Goal: Task Accomplishment & Management: Manage account settings

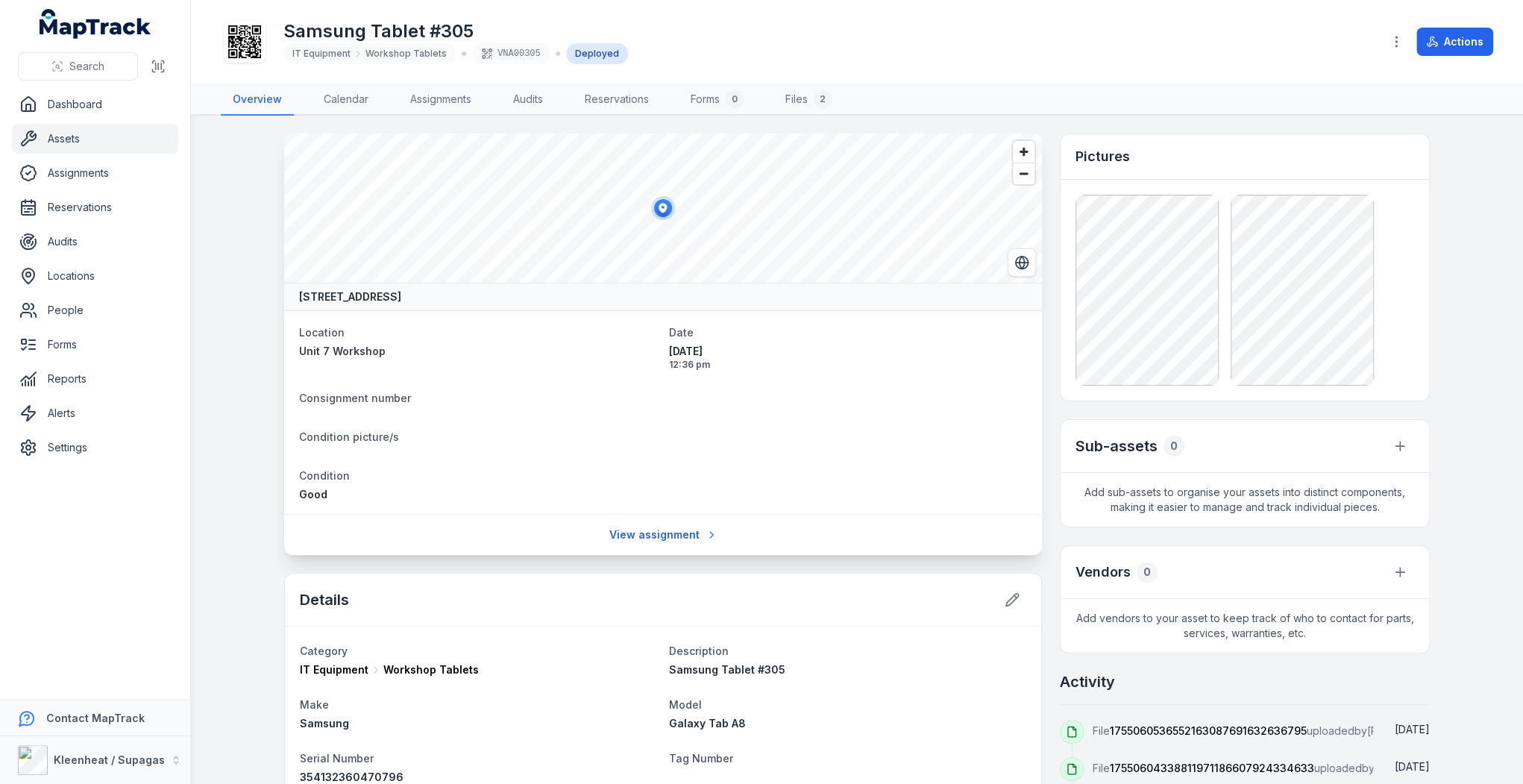
click at [69, 139] on link "Assets" at bounding box center [95, 139] width 166 height 30
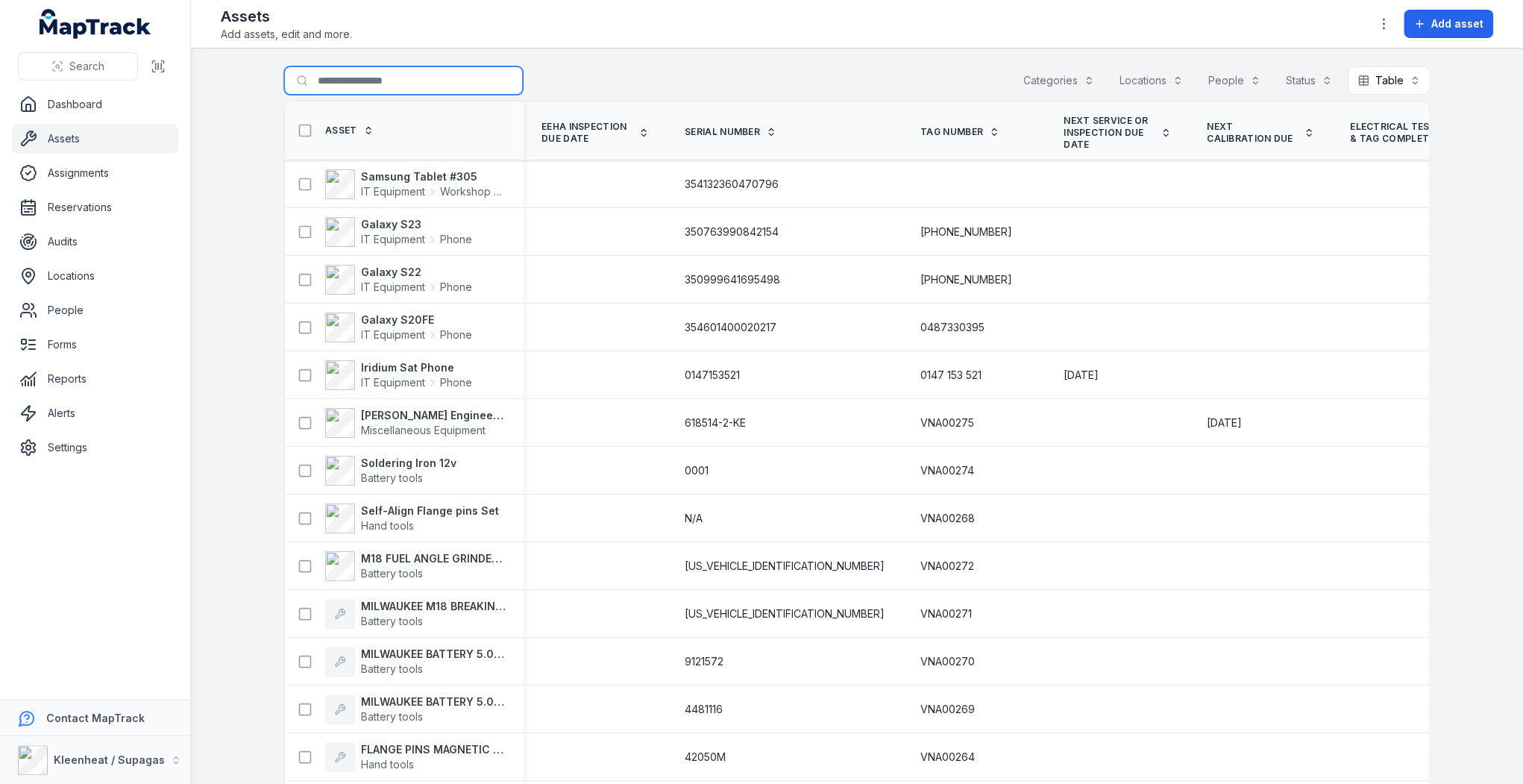
click at [405, 75] on input "Search for assets" at bounding box center [404, 81] width 239 height 28
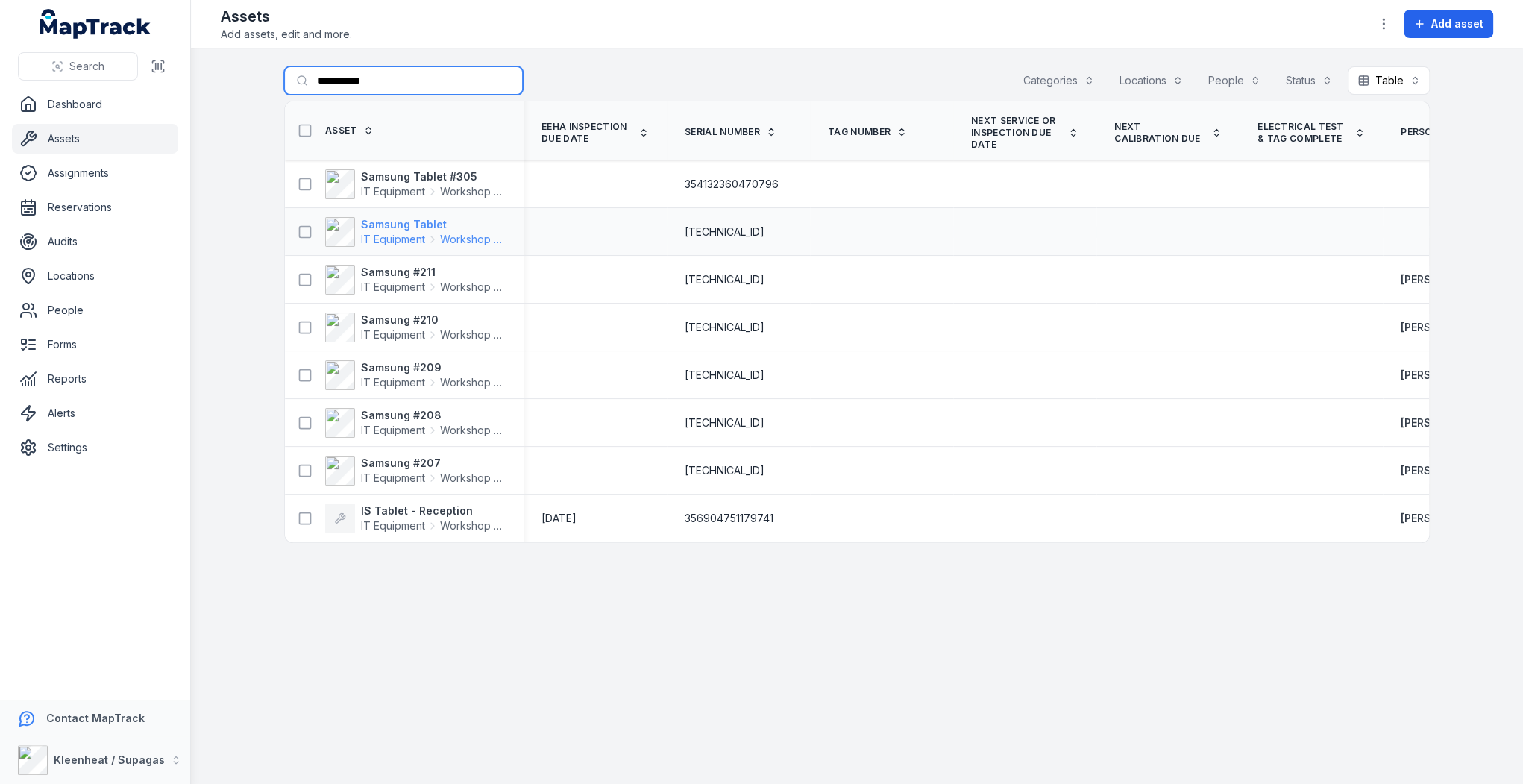
type input "**********"
click at [427, 227] on strong "Samsung Tablet" at bounding box center [433, 224] width 145 height 15
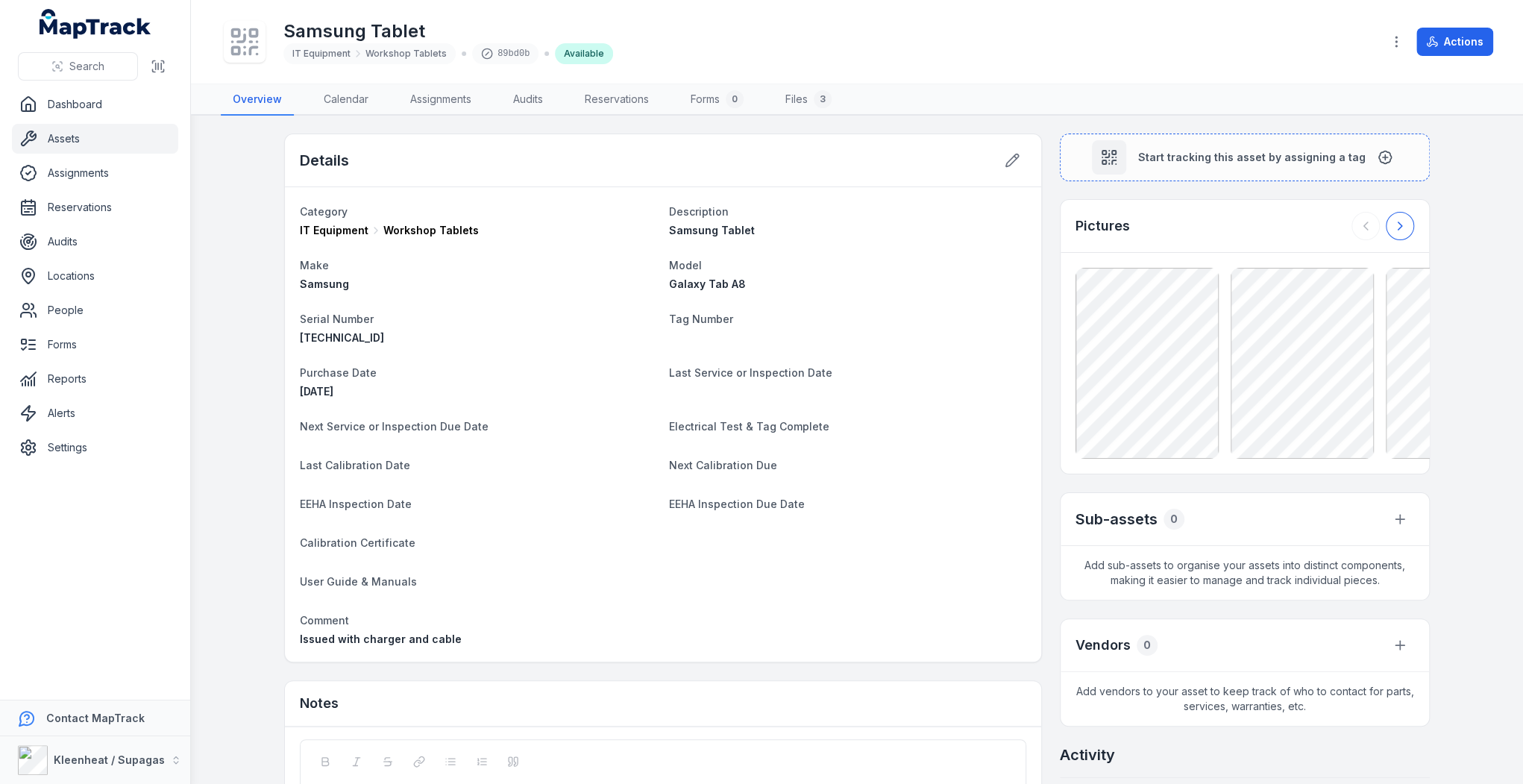
click at [1397, 228] on icon at bounding box center [1400, 226] width 15 height 15
click at [1398, 228] on icon at bounding box center [1400, 226] width 15 height 15
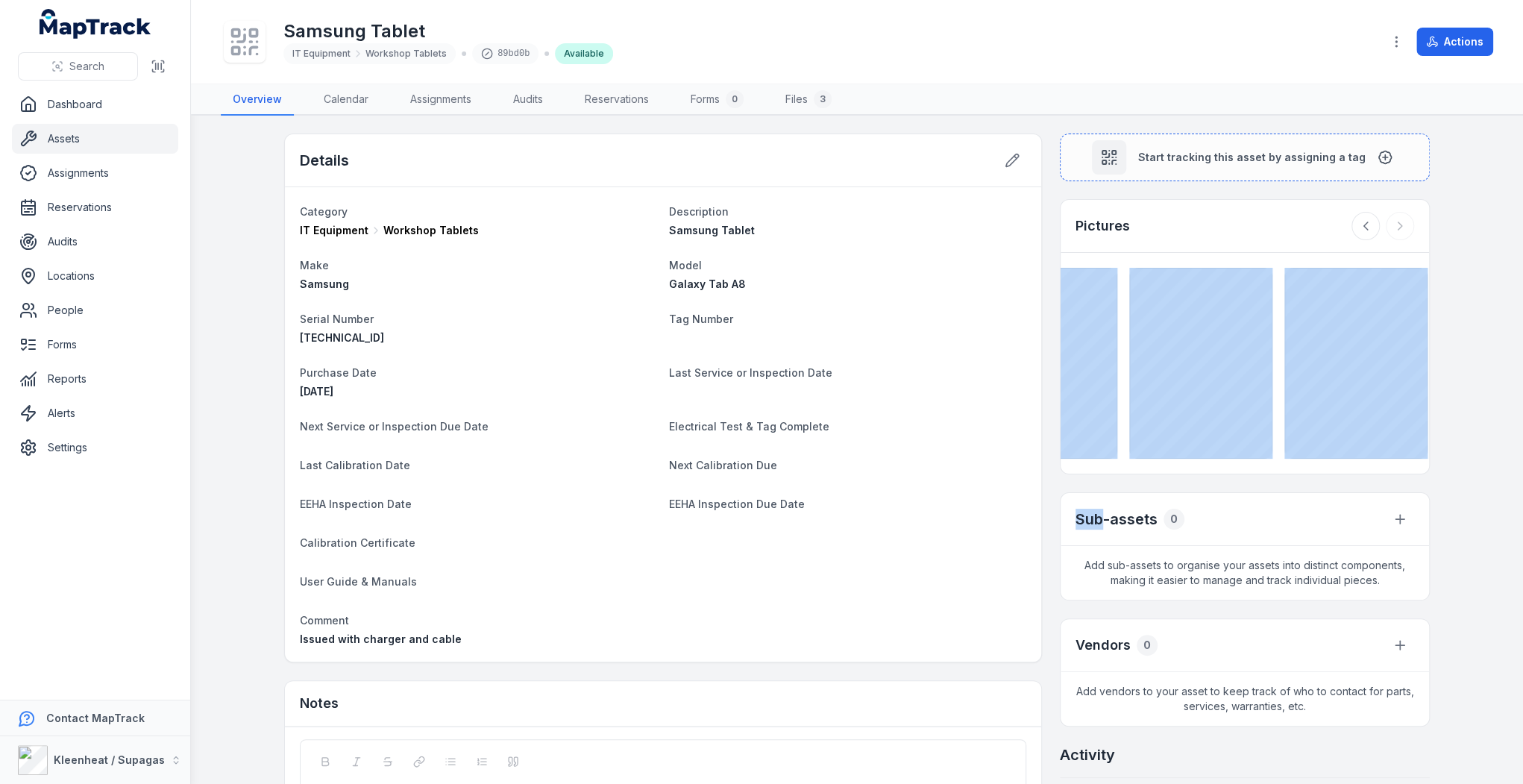
click at [1398, 228] on div at bounding box center [1382, 226] width 62 height 28
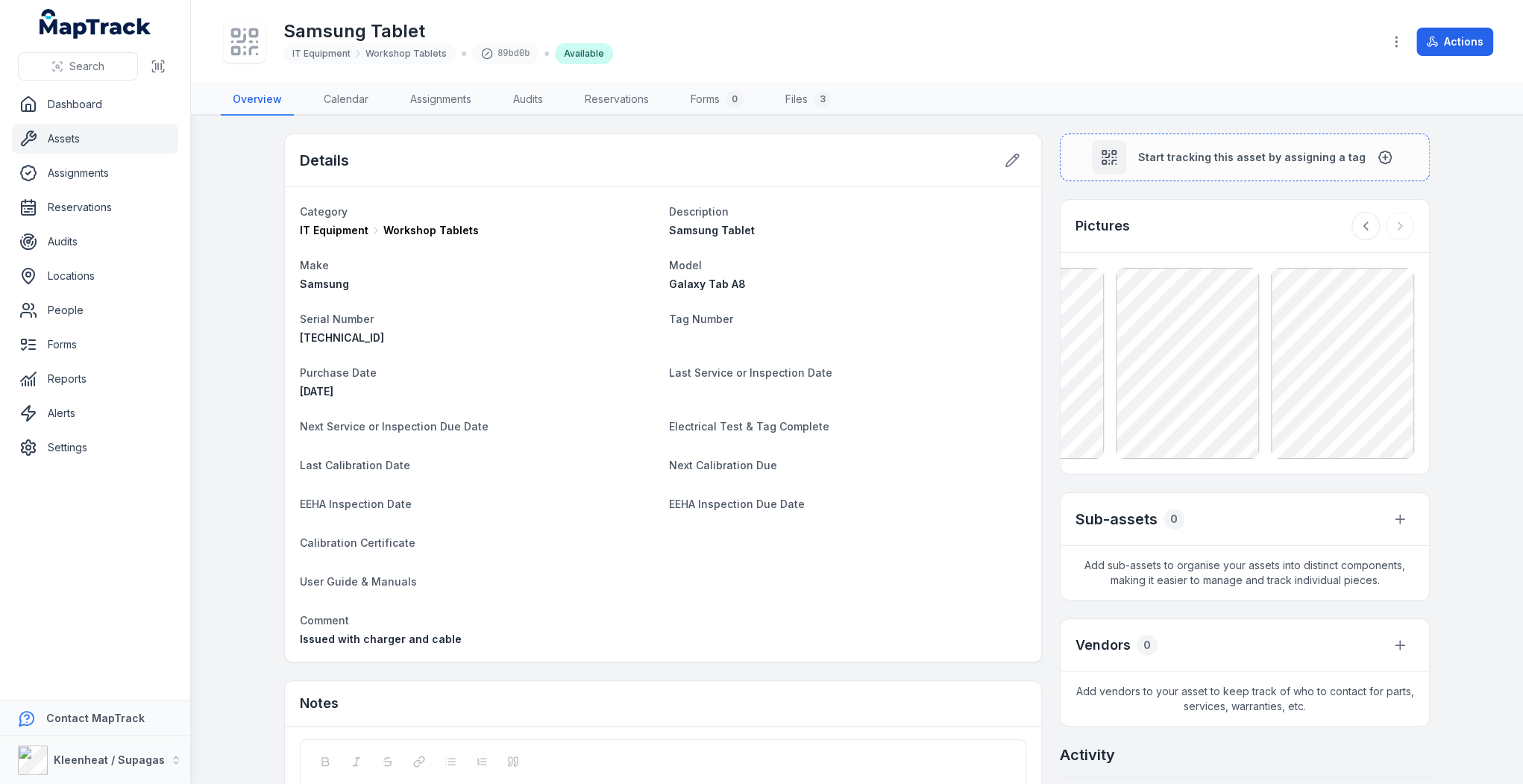
click at [763, 433] on div "Electrical Test & Tag Complete" at bounding box center [848, 428] width 357 height 21
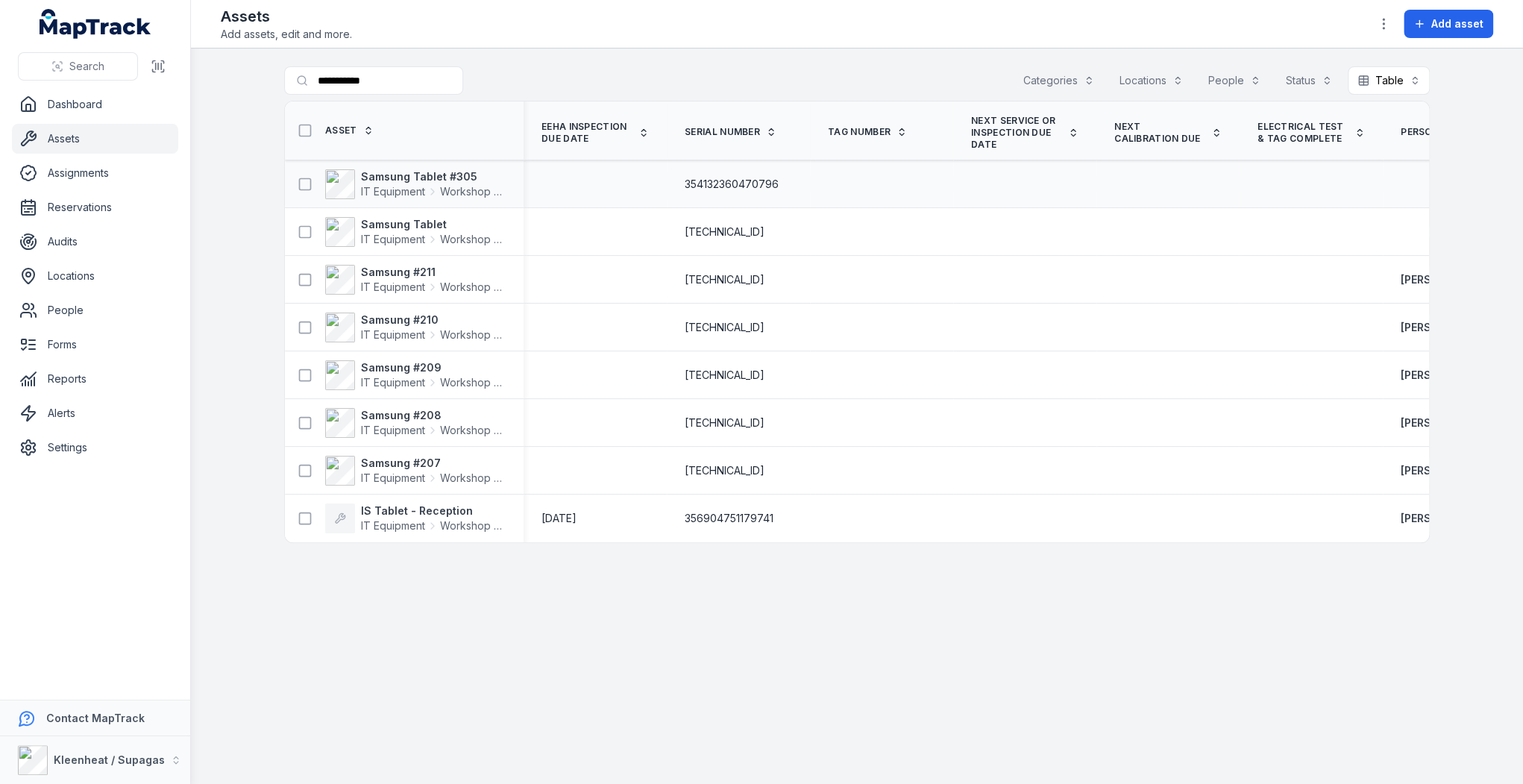
click at [764, 180] on span "354132360470796" at bounding box center [731, 184] width 94 height 15
click at [450, 176] on strong "Samsung Tablet #305" at bounding box center [433, 176] width 145 height 15
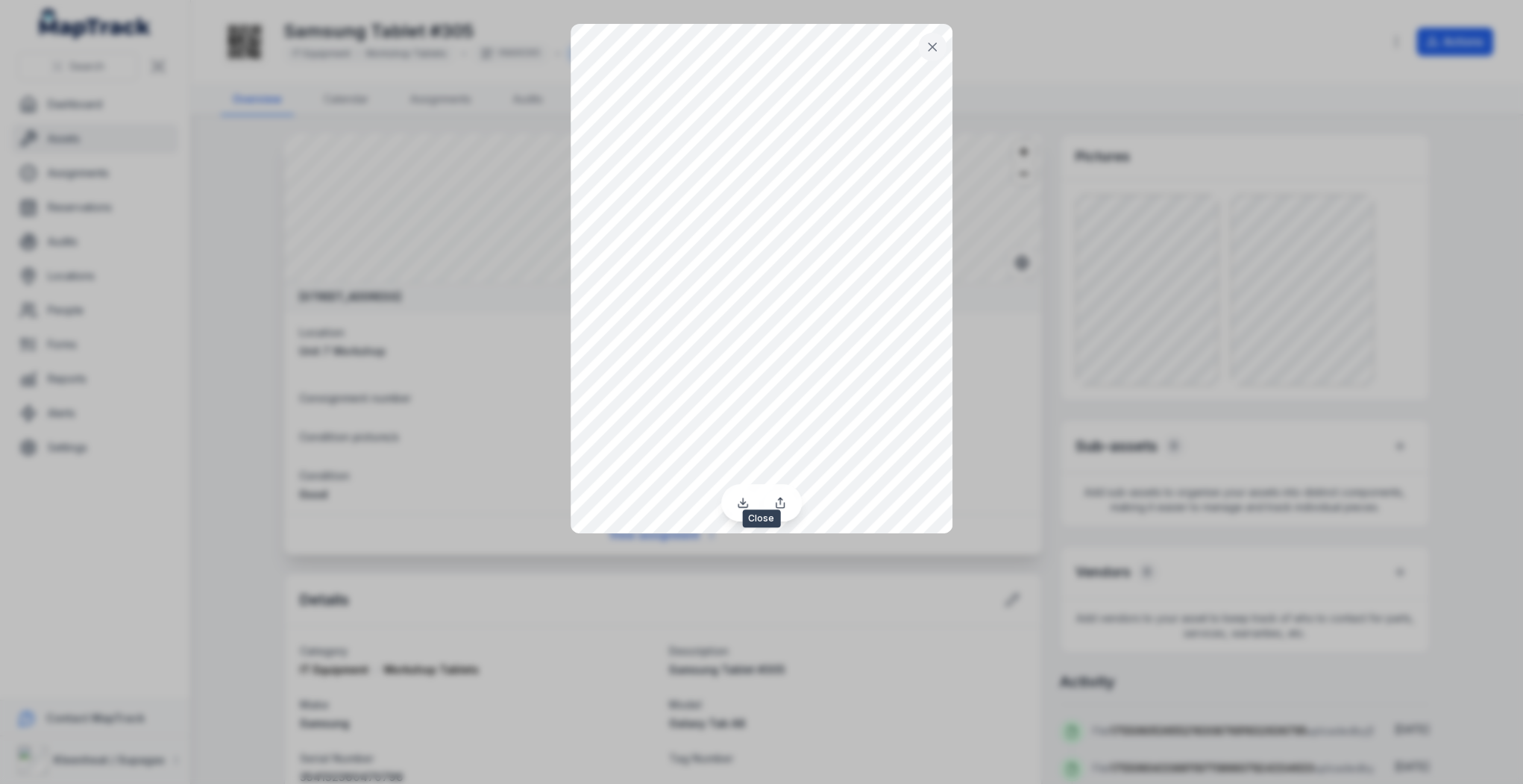
click at [937, 51] on icon at bounding box center [932, 47] width 15 height 15
click at [936, 50] on icon at bounding box center [932, 47] width 7 height 7
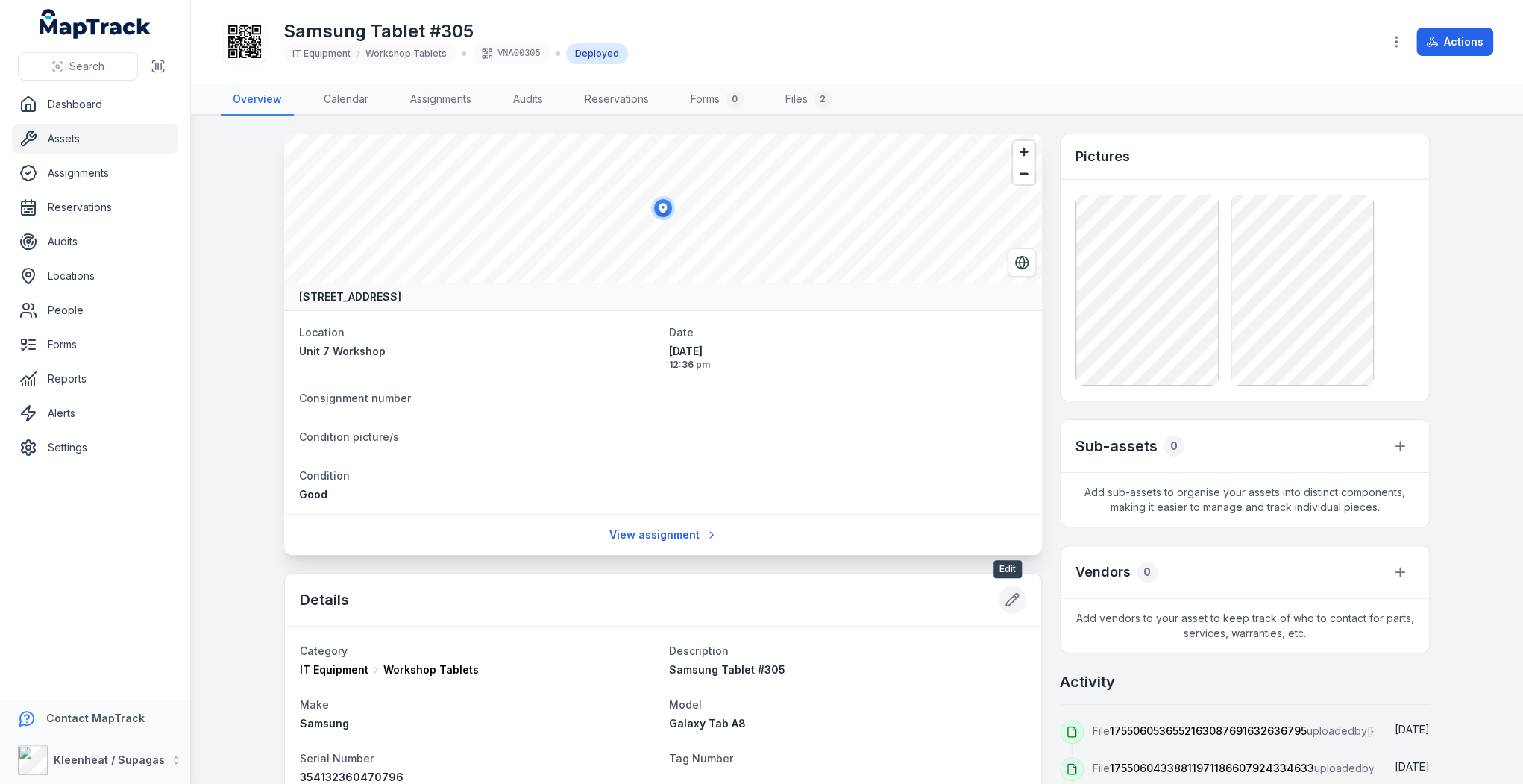
click at [1011, 597] on icon at bounding box center [1012, 600] width 13 height 13
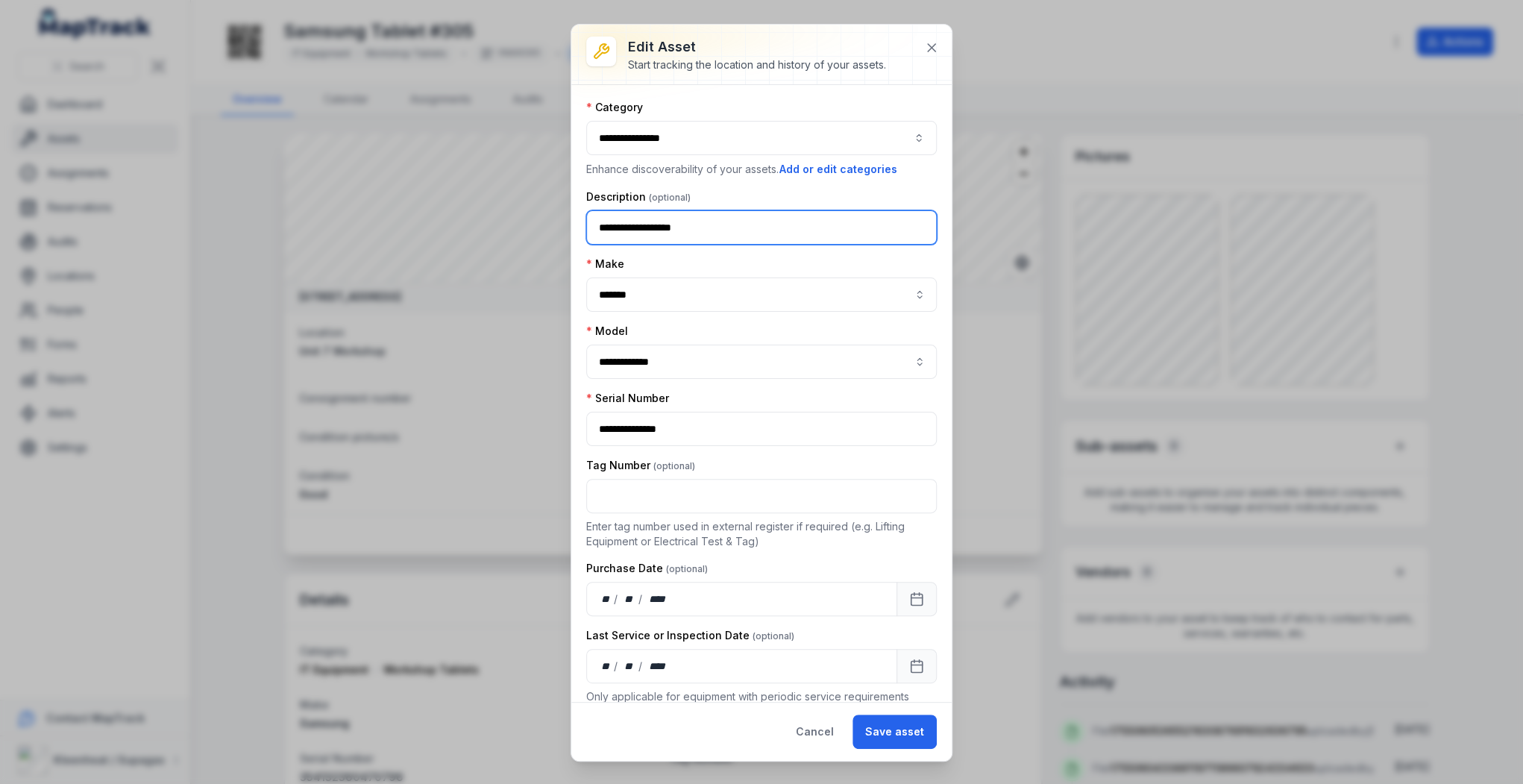
click at [707, 228] on input "**********" at bounding box center [762, 227] width 351 height 34
type input "**********"
click at [900, 734] on button "Save asset" at bounding box center [895, 731] width 85 height 34
